Goal: Task Accomplishment & Management: Manage account settings

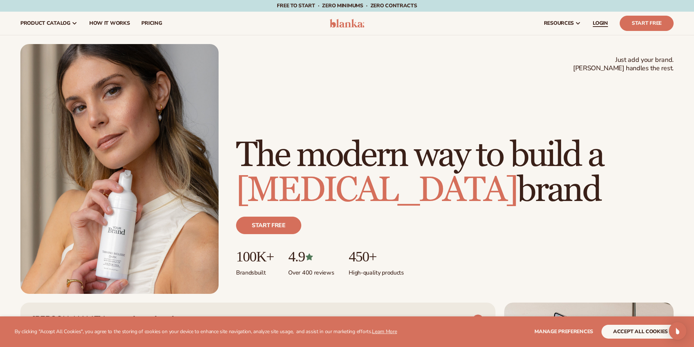
click at [603, 27] on link "LOGIN" at bounding box center [600, 23] width 27 height 23
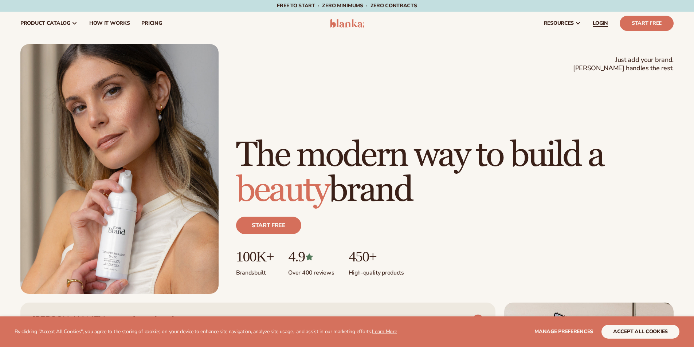
click at [594, 18] on link "LOGIN" at bounding box center [600, 23] width 27 height 23
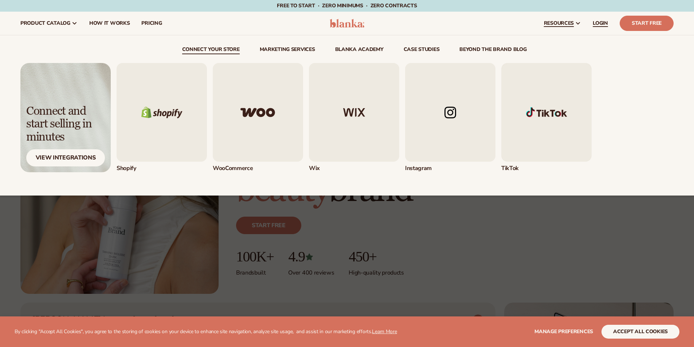
click at [594, 19] on link "LOGIN" at bounding box center [600, 23] width 27 height 23
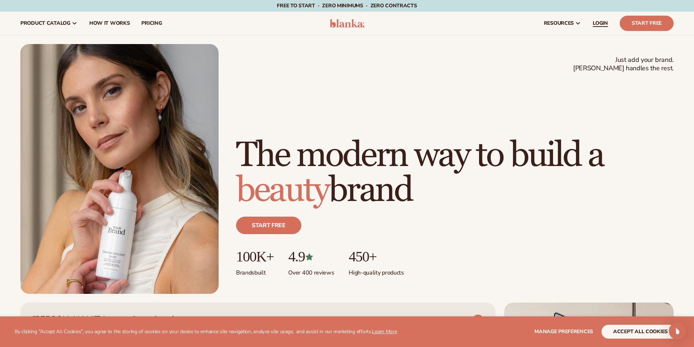
click at [589, 19] on link "LOGIN" at bounding box center [600, 23] width 27 height 23
